Goal: Download file/media

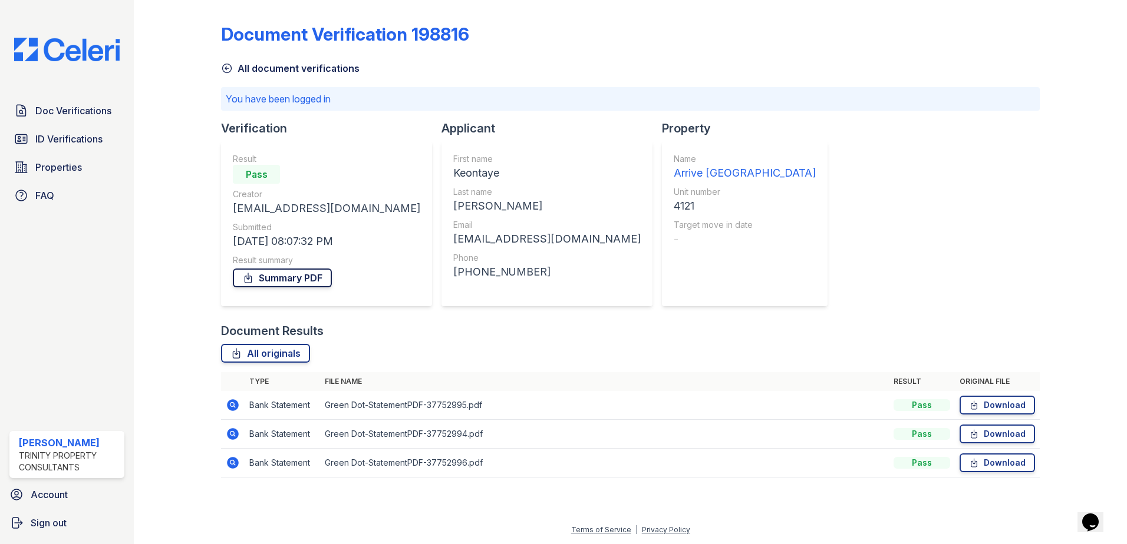
click at [285, 278] on link "Summary PDF" at bounding box center [282, 278] width 99 height 19
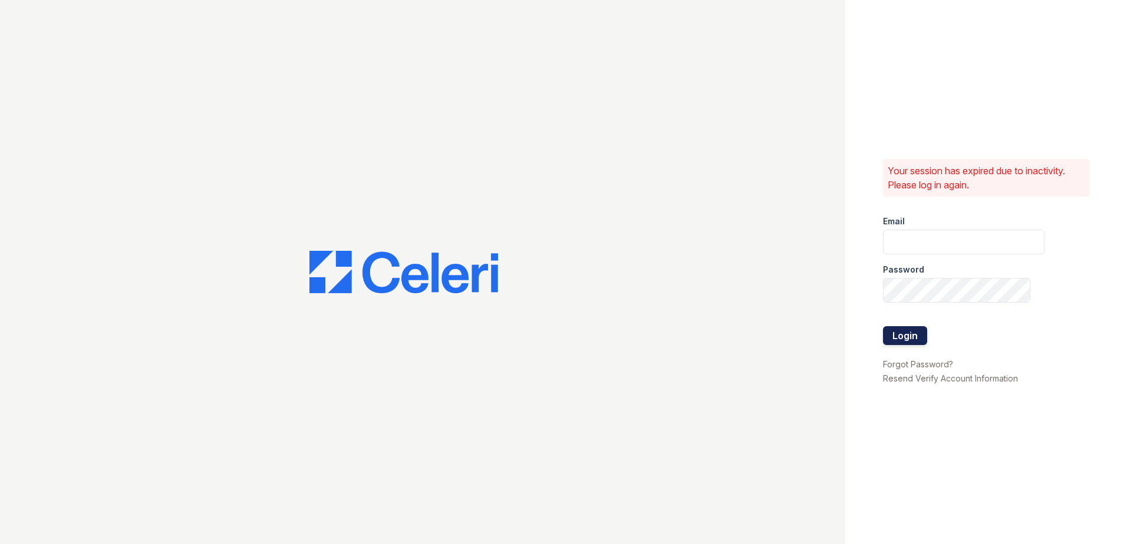
type input "JCampbell@trinity-pm.com"
click at [897, 337] on button "Login" at bounding box center [905, 335] width 44 height 19
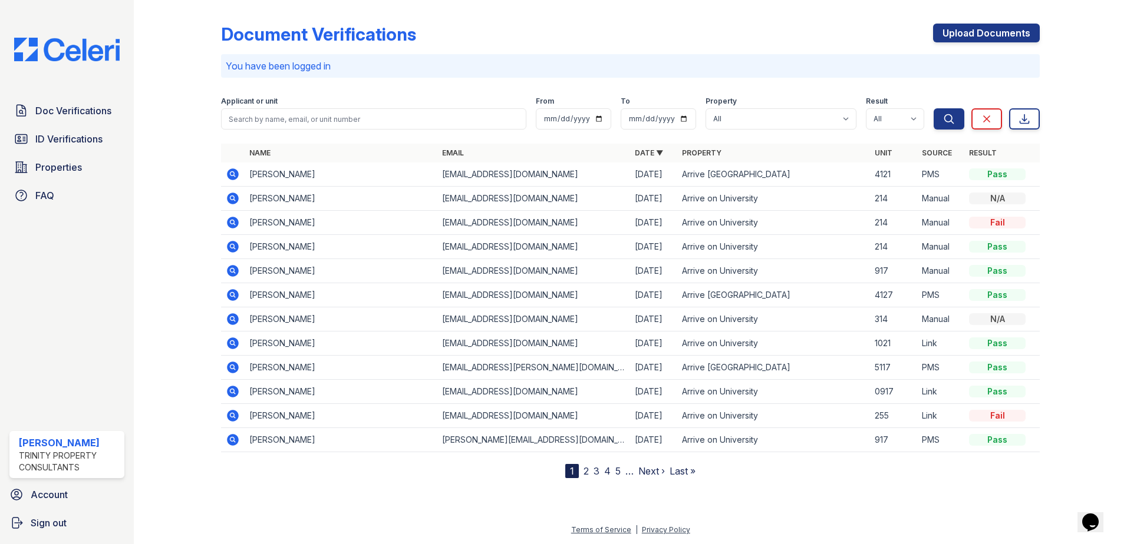
click at [259, 173] on td "Keontaye Beason" at bounding box center [341, 175] width 193 height 24
click at [230, 176] on icon at bounding box center [233, 175] width 12 height 12
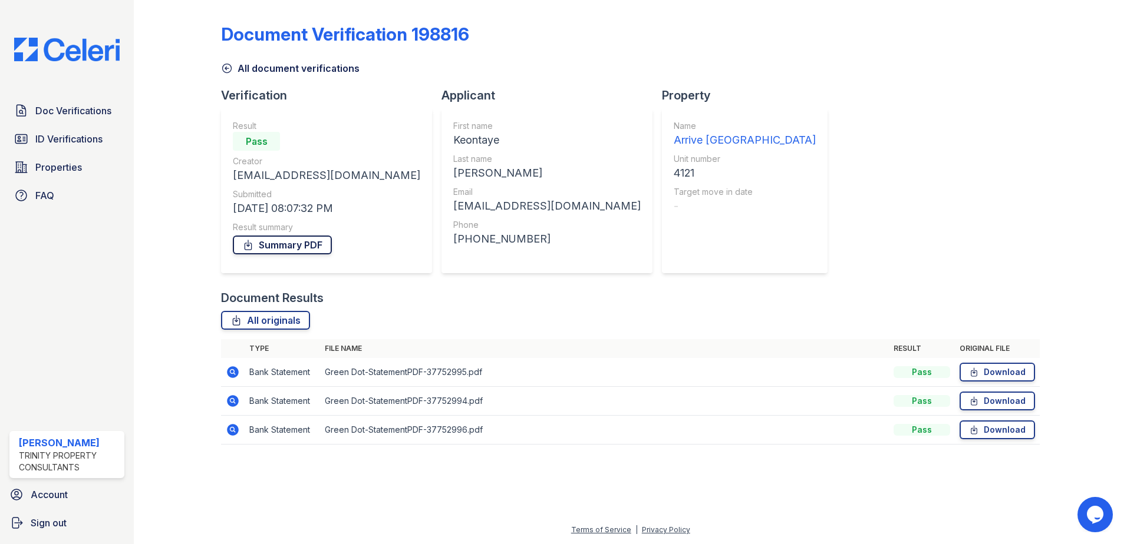
click at [271, 245] on link "Summary PDF" at bounding box center [282, 245] width 99 height 19
